Goal: Transaction & Acquisition: Purchase product/service

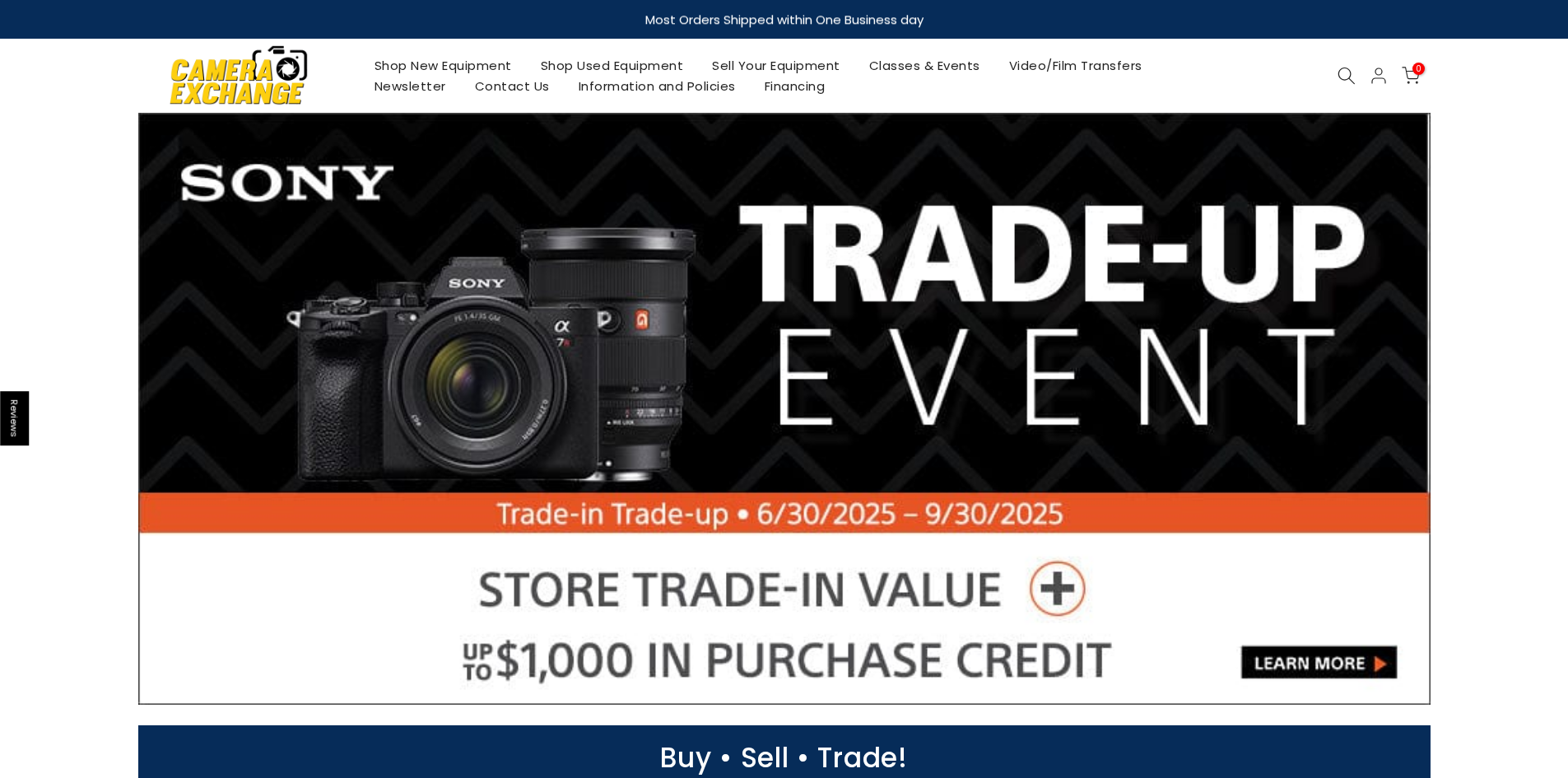
click at [454, 62] on link "Shop New Equipment" at bounding box center [442, 66] width 166 height 21
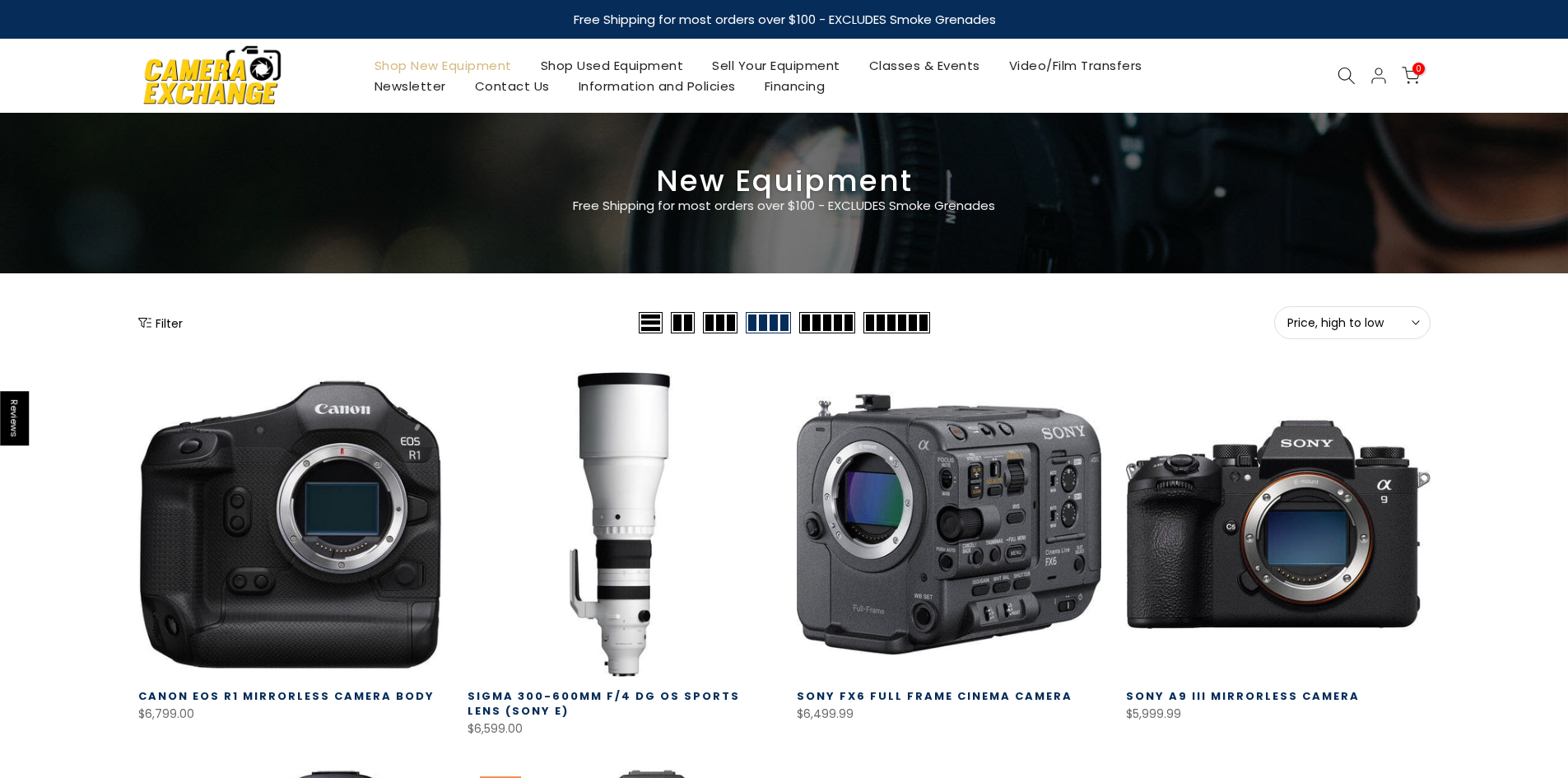
click at [160, 326] on button "Filter" at bounding box center [161, 322] width 45 height 16
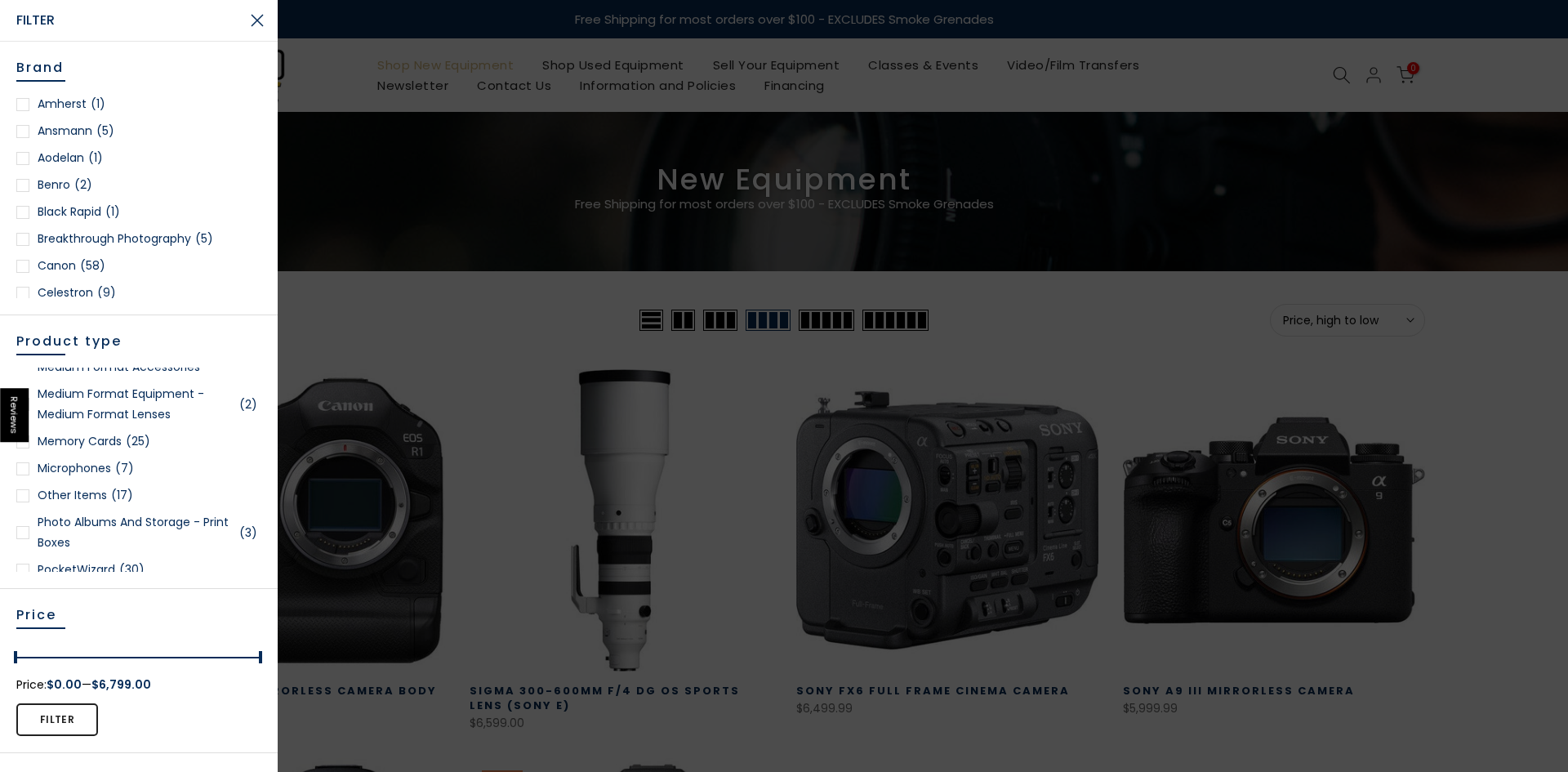
scroll to position [2822, 0]
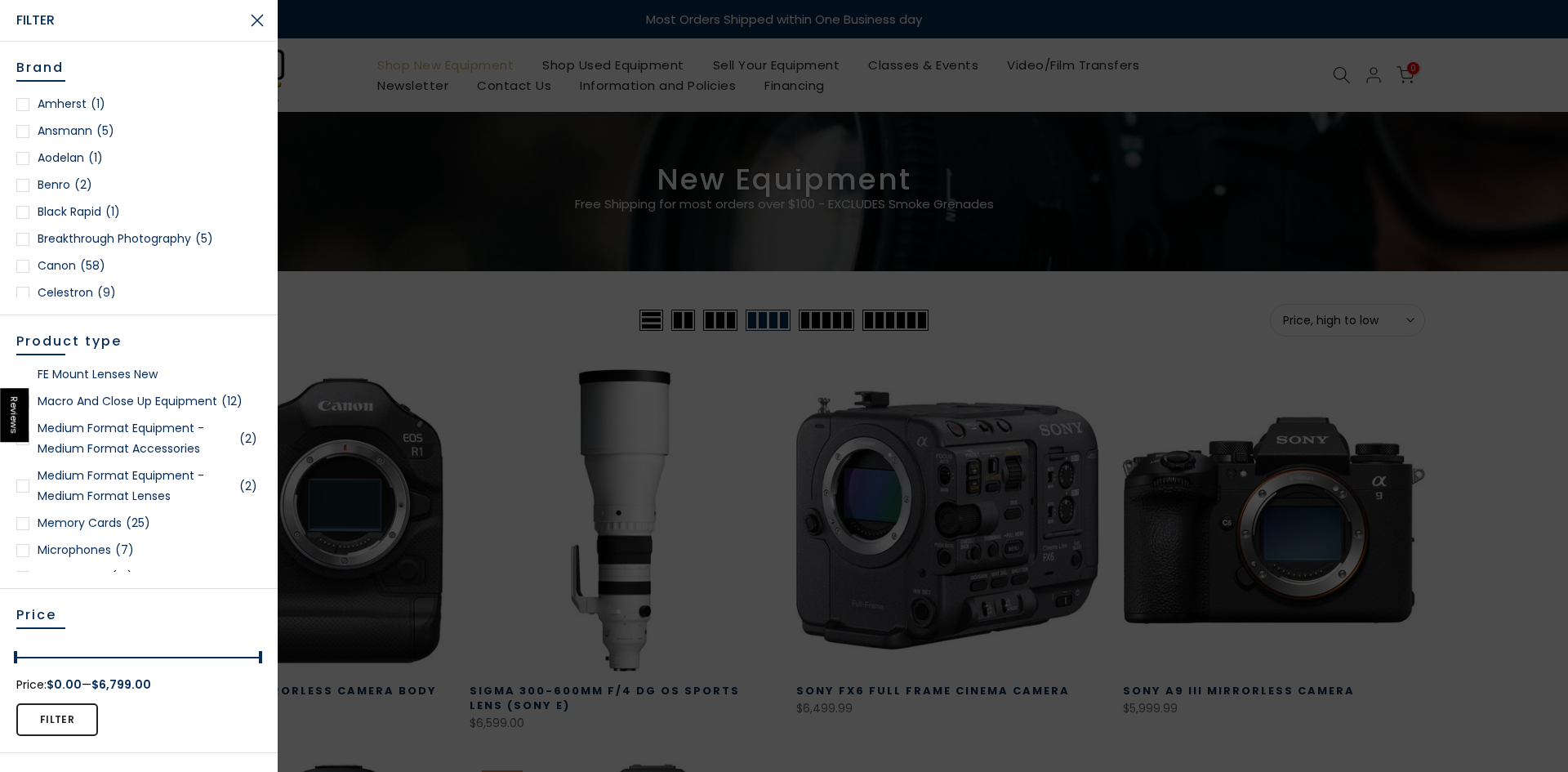
click at [28, 530] on div at bounding box center [23, 524] width 13 height 13
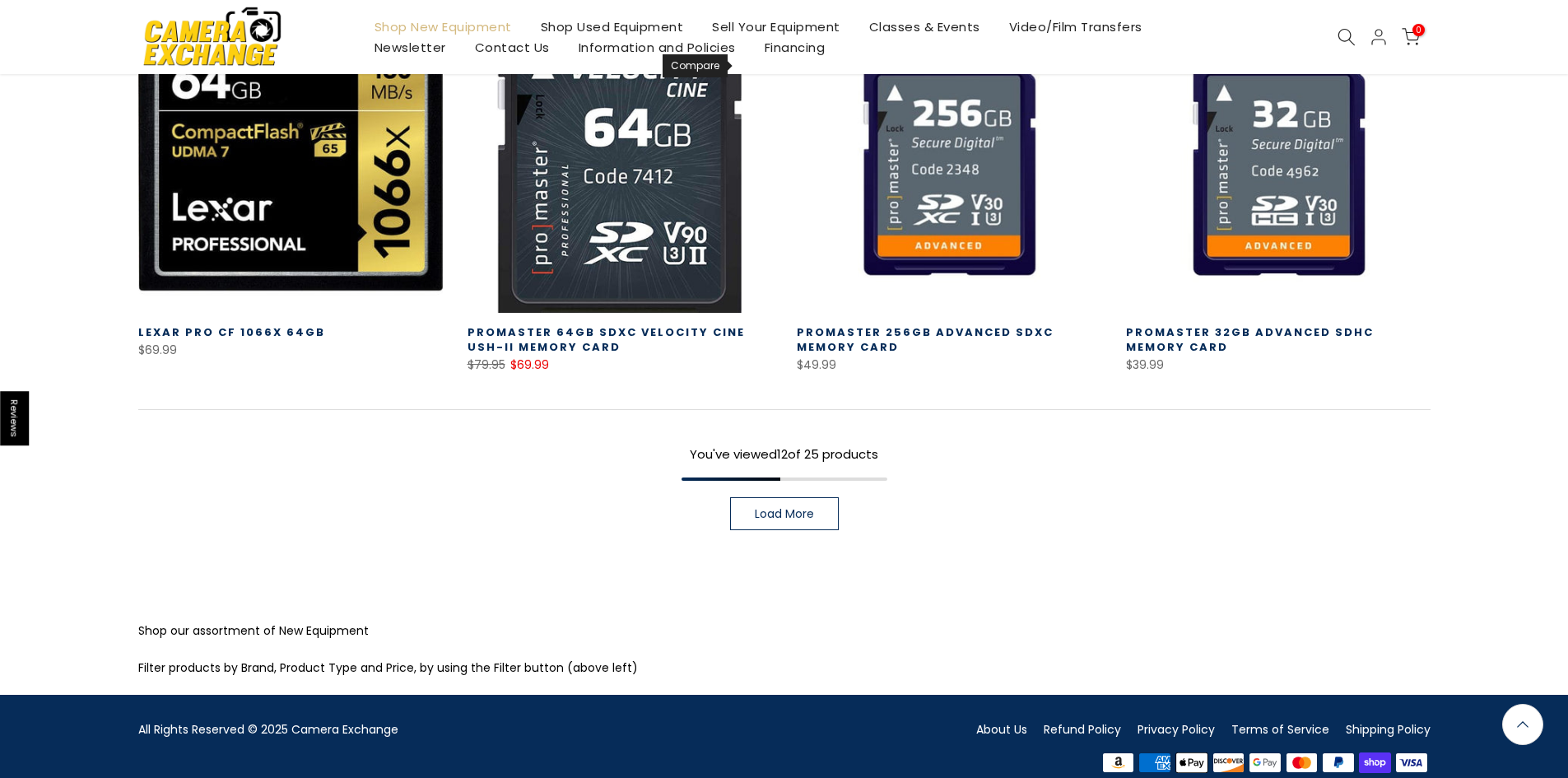
scroll to position [1247, 0]
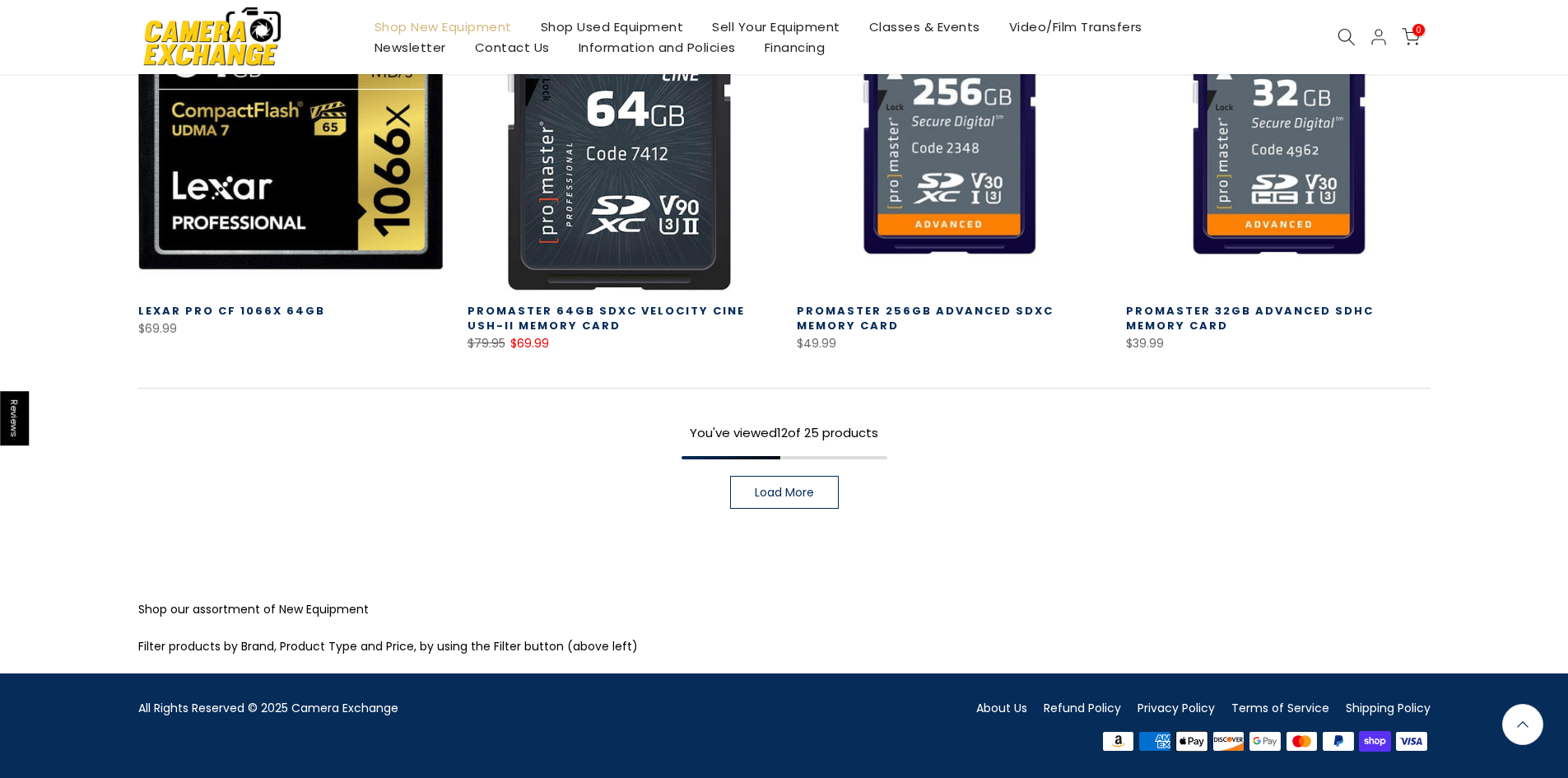
click at [773, 501] on link "Load More" at bounding box center [784, 492] width 109 height 32
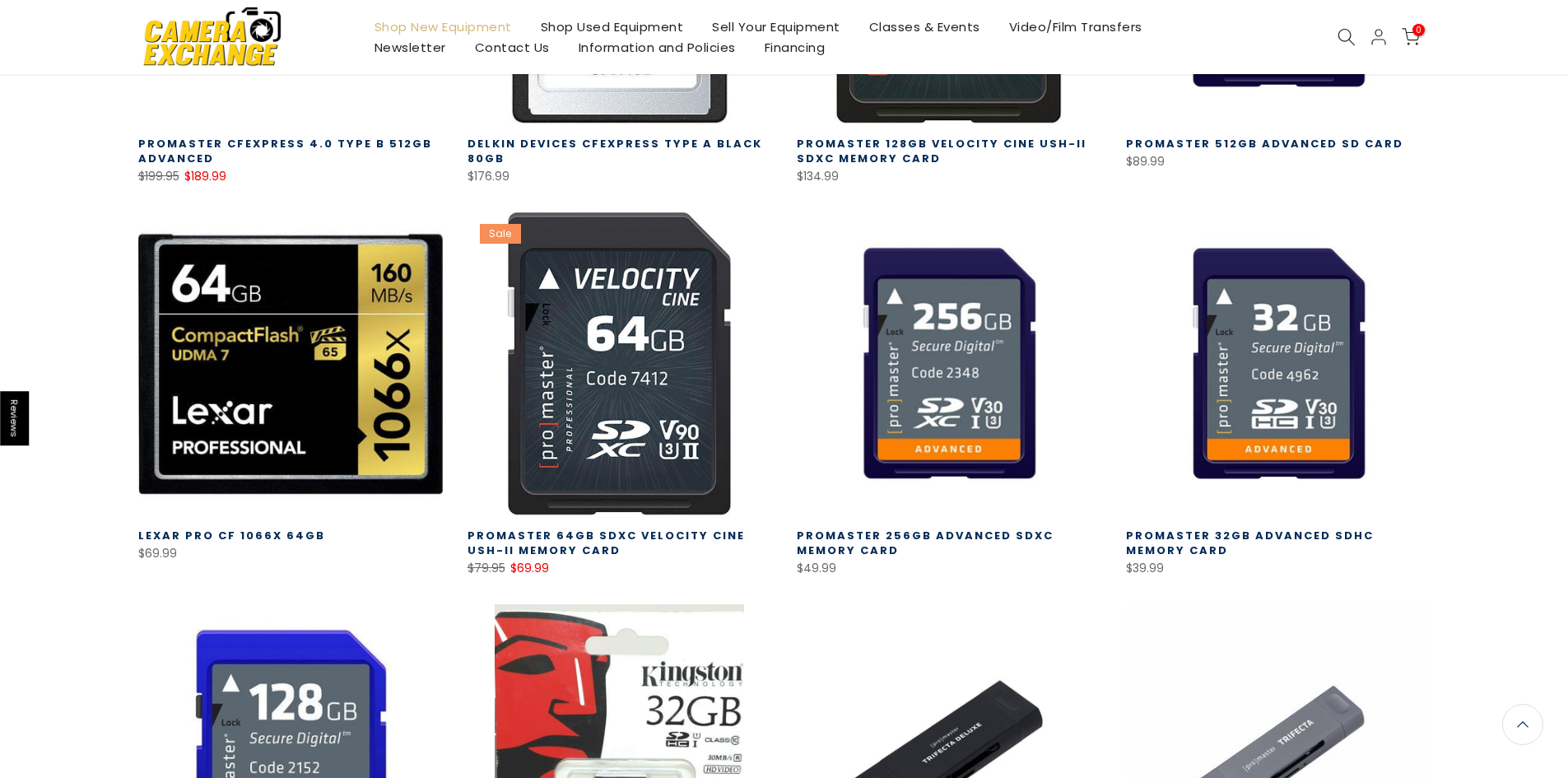
scroll to position [1026, 0]
